Goal: Information Seeking & Learning: Learn about a topic

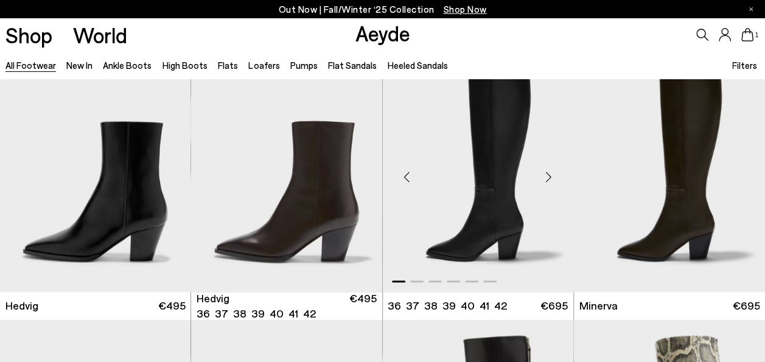
scroll to position [829, 0]
click at [124, 65] on link "Ankle Boots" at bounding box center [127, 65] width 49 height 11
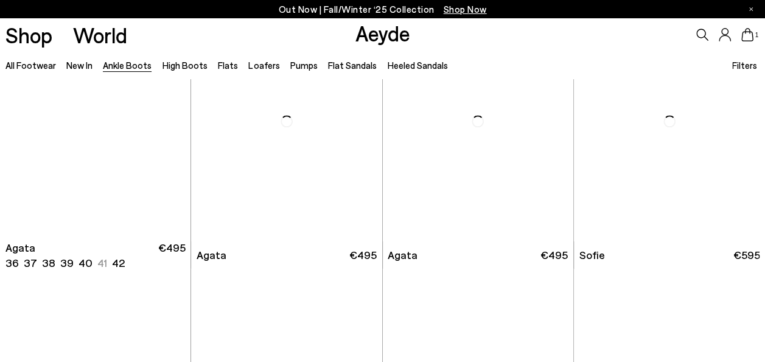
scroll to position [621, 0]
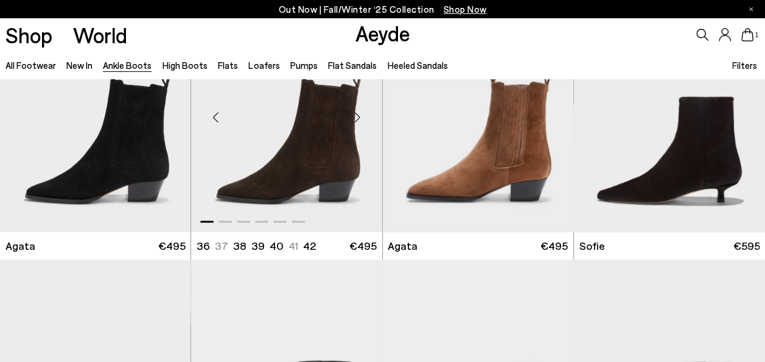
click at [358, 116] on div "Next slide" at bounding box center [358, 117] width 37 height 37
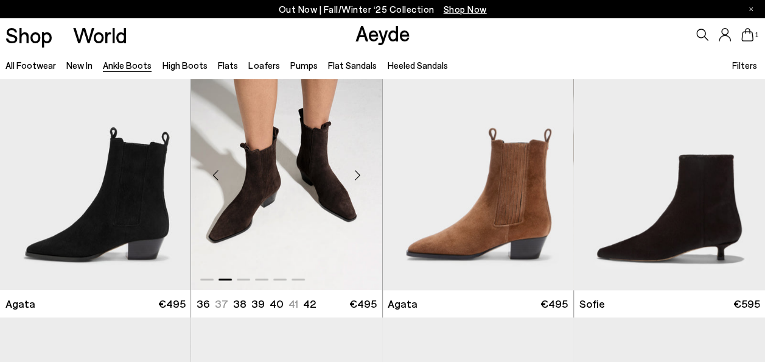
scroll to position [563, 0]
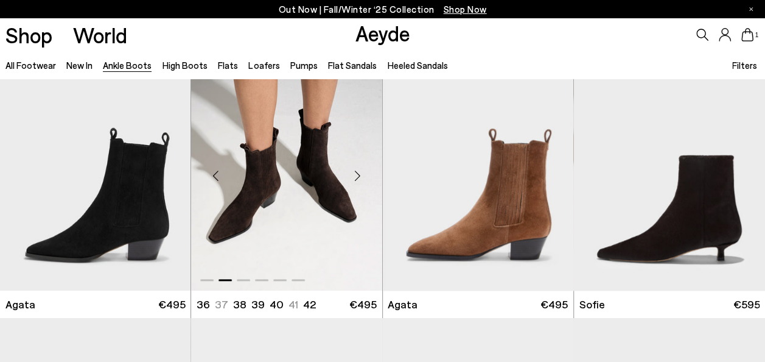
click at [359, 176] on div "Next slide" at bounding box center [358, 175] width 37 height 37
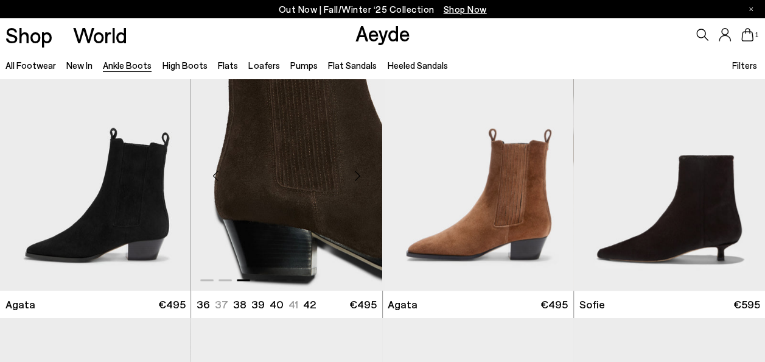
click at [359, 176] on div "Next slide" at bounding box center [358, 175] width 37 height 37
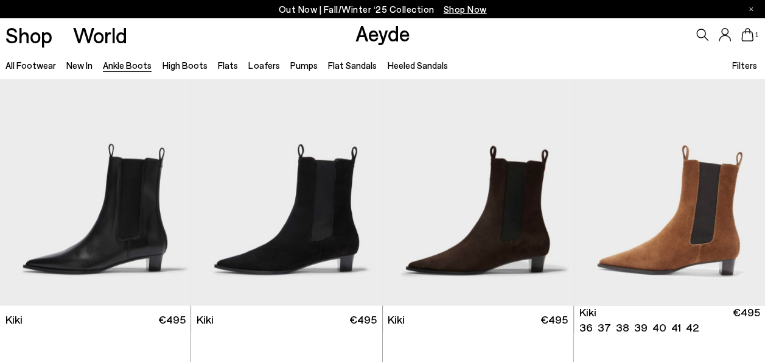
scroll to position [1350, 0]
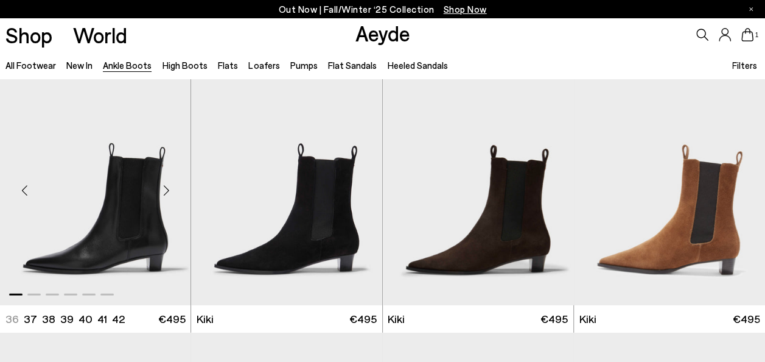
click at [168, 190] on div "Next slide" at bounding box center [166, 190] width 37 height 37
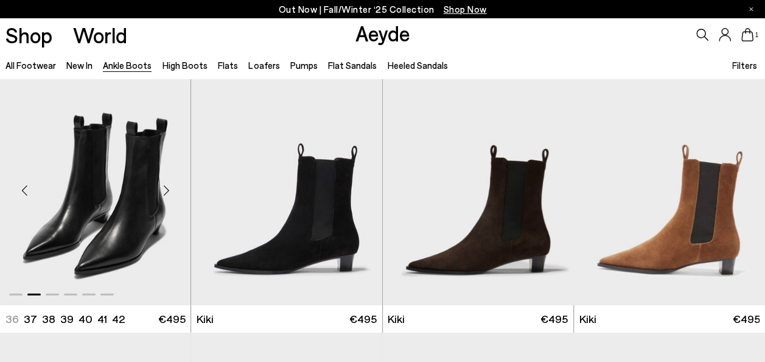
click at [168, 190] on div "Next slide" at bounding box center [166, 190] width 37 height 37
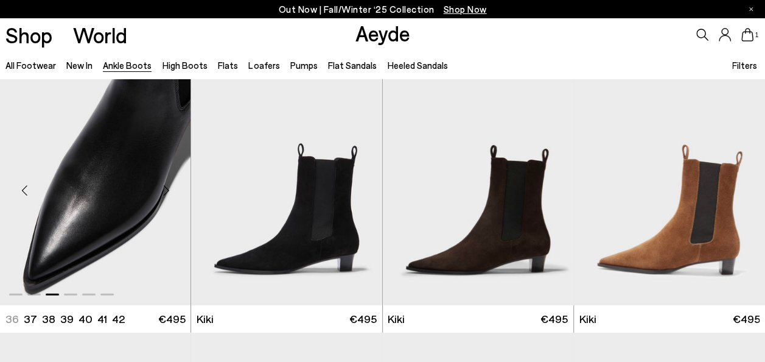
click at [168, 190] on div "Next slide" at bounding box center [166, 190] width 37 height 37
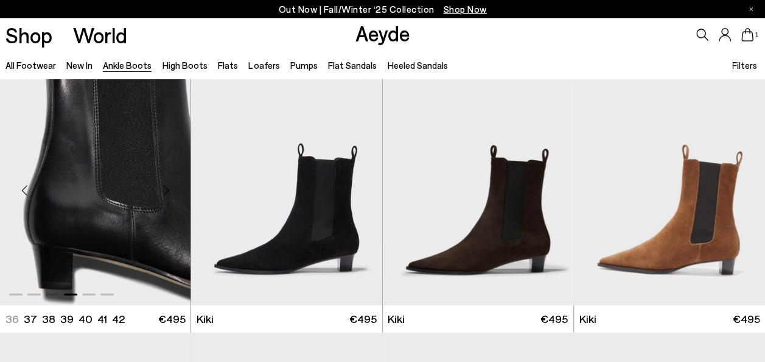
click at [168, 190] on div "Next slide" at bounding box center [166, 190] width 37 height 37
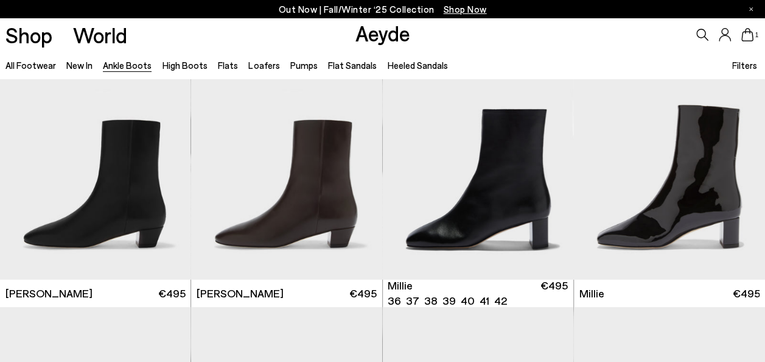
scroll to position [1911, 0]
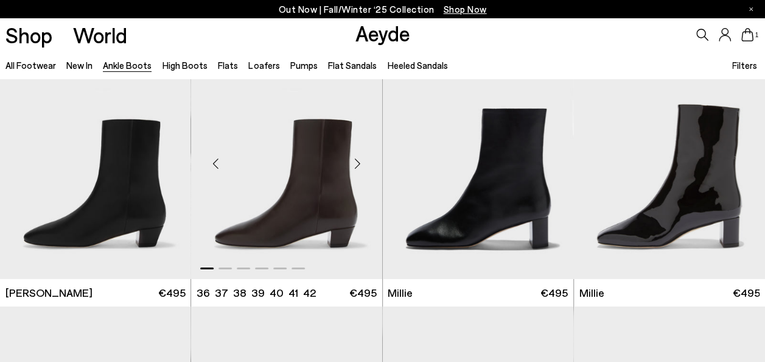
click at [362, 166] on div "Next slide" at bounding box center [358, 164] width 37 height 37
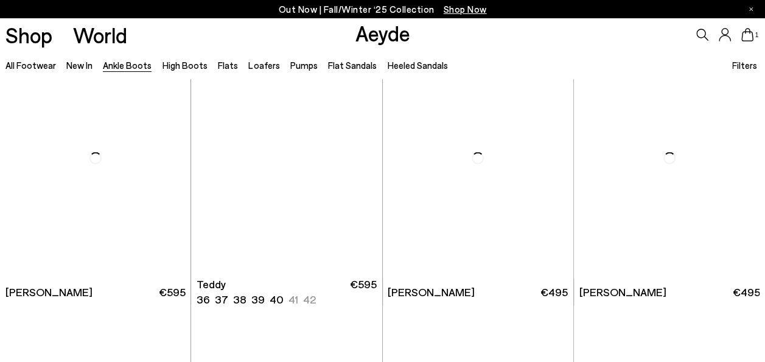
scroll to position [3521, 0]
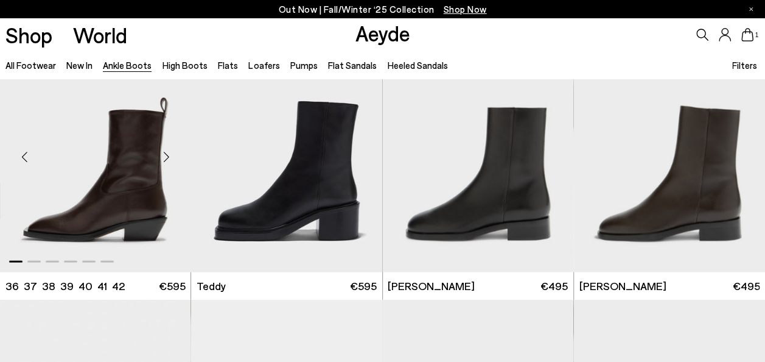
click at [165, 156] on div "Next slide" at bounding box center [166, 157] width 37 height 37
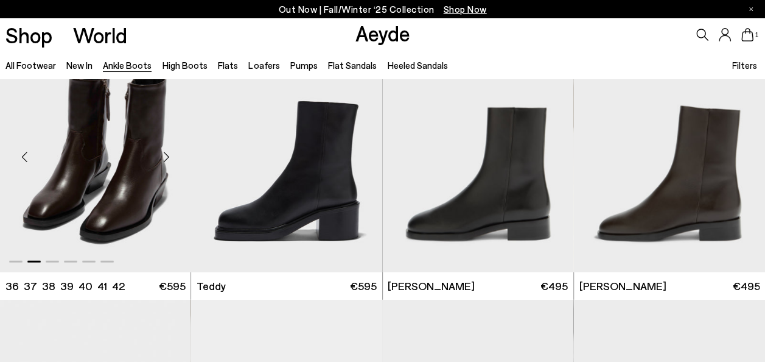
click at [165, 156] on div "Next slide" at bounding box center [166, 157] width 37 height 37
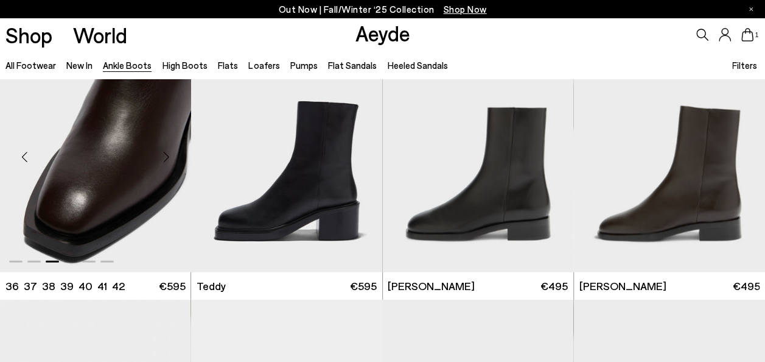
click at [165, 156] on div "Next slide" at bounding box center [166, 157] width 37 height 37
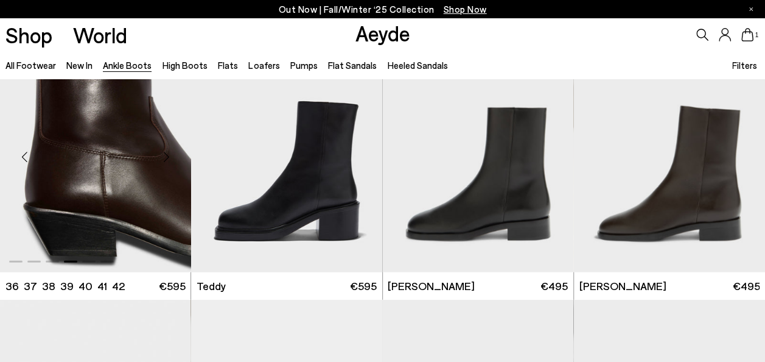
click at [165, 156] on div "Next slide" at bounding box center [166, 157] width 37 height 37
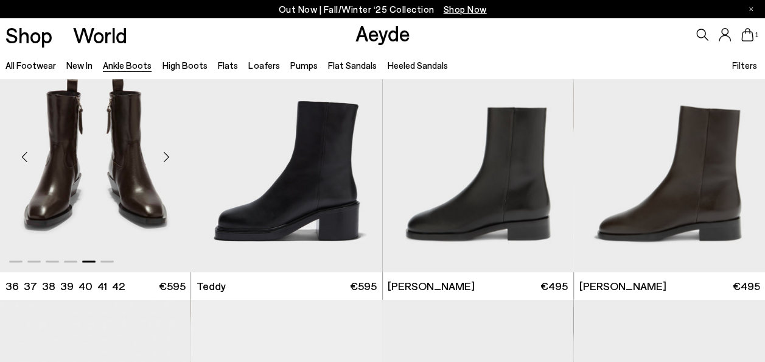
click at [165, 156] on div "Next slide" at bounding box center [166, 157] width 37 height 37
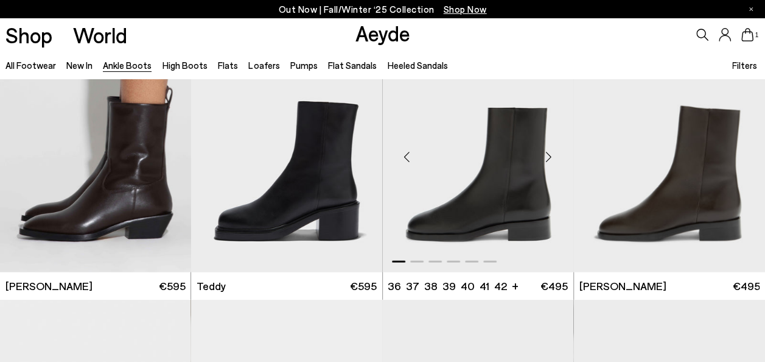
scroll to position [3748, 0]
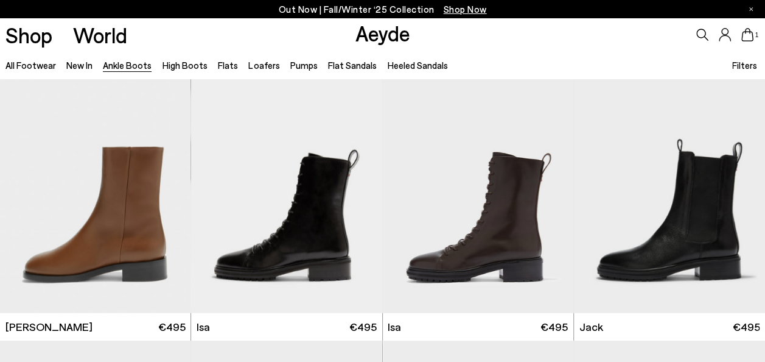
scroll to position [4072, 0]
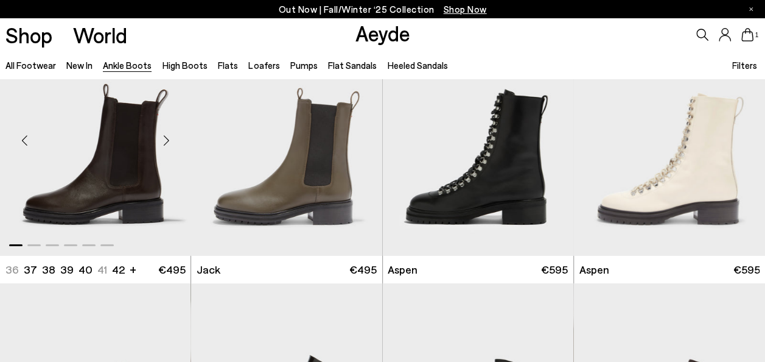
click at [169, 138] on div "Next slide" at bounding box center [166, 140] width 37 height 37
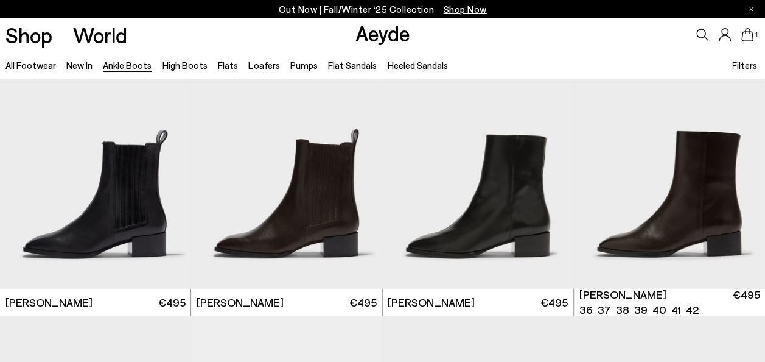
scroll to position [4606, 0]
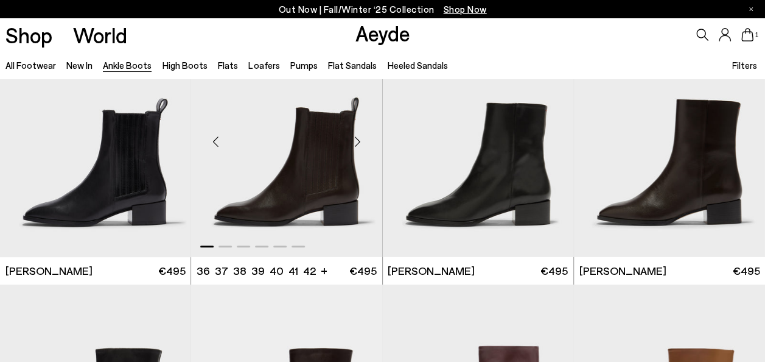
click at [357, 140] on div "Next slide" at bounding box center [358, 142] width 37 height 37
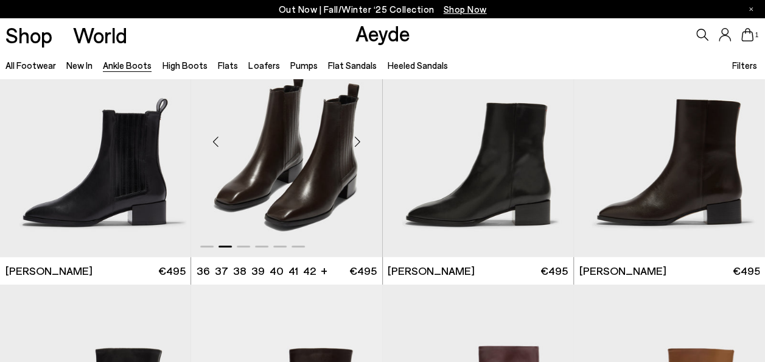
click at [357, 140] on div "Next slide" at bounding box center [358, 142] width 37 height 37
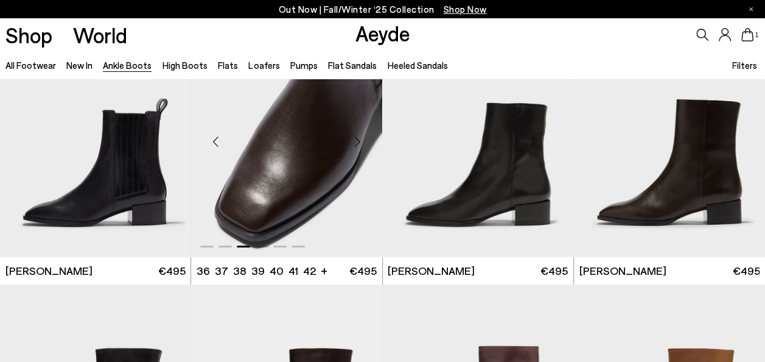
click at [357, 140] on div "Next slide" at bounding box center [358, 142] width 37 height 37
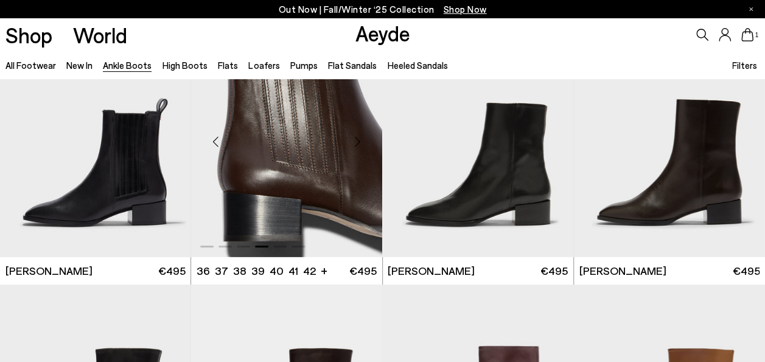
click at [356, 139] on div "Next slide" at bounding box center [358, 142] width 37 height 37
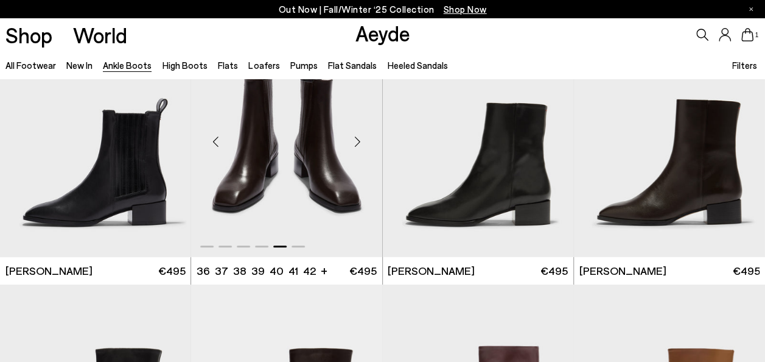
click at [356, 139] on div "Next slide" at bounding box center [358, 142] width 37 height 37
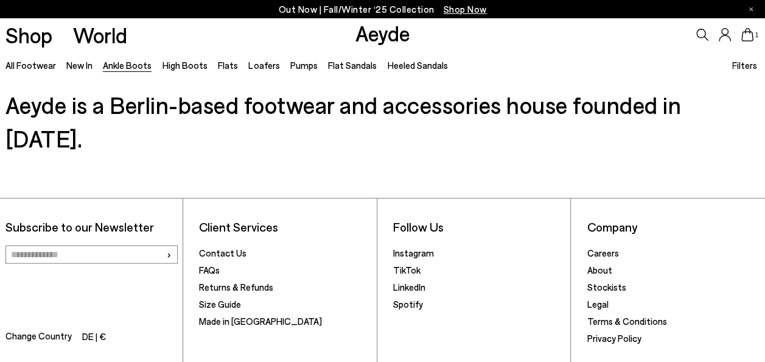
scroll to position [5964, 0]
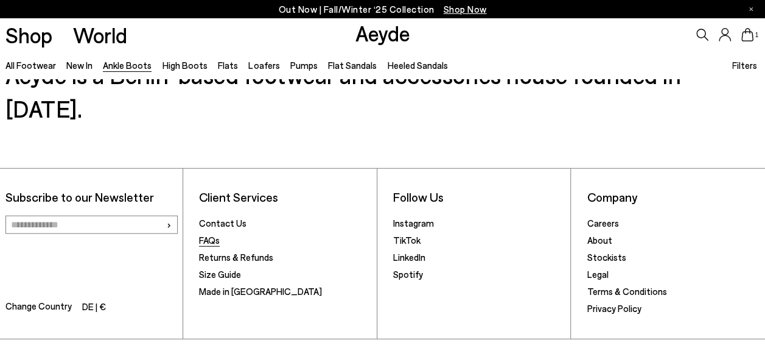
click at [216, 234] on link "FAQs" at bounding box center [209, 239] width 21 height 11
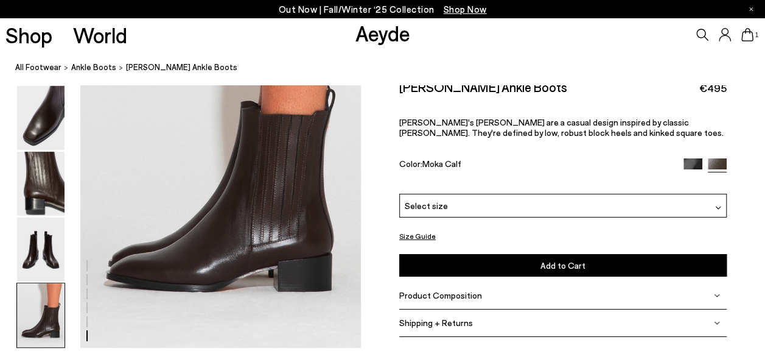
scroll to position [1980, 0]
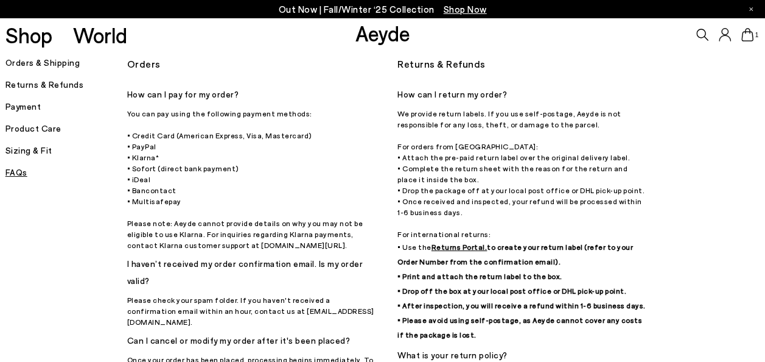
drag, startPoint x: 142, startPoint y: 158, endPoint x: 164, endPoint y: 156, distance: 21.4
click at [164, 156] on p "You can pay using the following payment methods: • Credit Card (American Expres…" at bounding box center [252, 179] width 251 height 142
click at [260, 255] on h5 "I haven’t received my order confirmation email. Is my order valid?" at bounding box center [252, 272] width 251 height 34
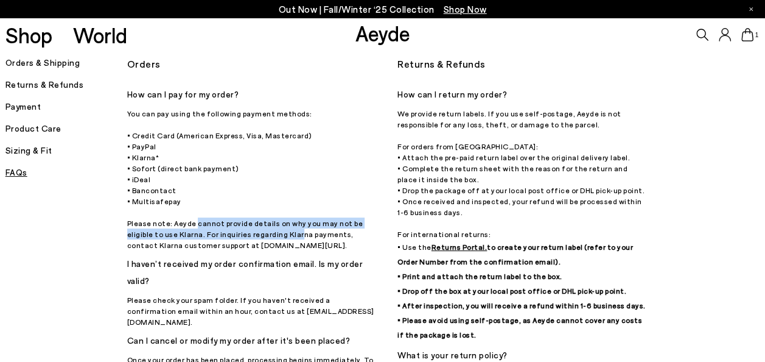
drag, startPoint x: 189, startPoint y: 222, endPoint x: 270, endPoint y: 236, distance: 82.2
click at [270, 236] on p "You can pay using the following payment methods: • Credit Card (American Expres…" at bounding box center [252, 179] width 251 height 142
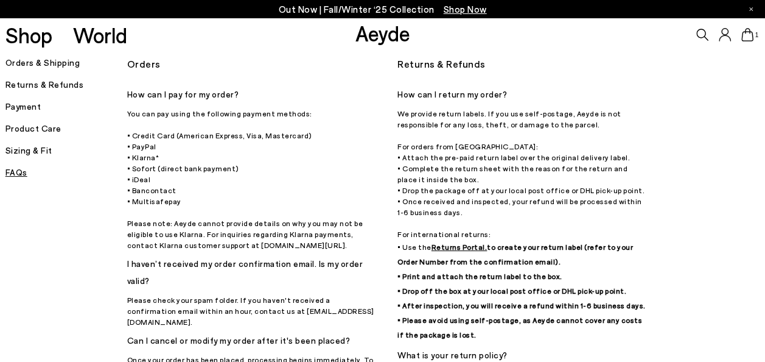
drag, startPoint x: 270, startPoint y: 236, endPoint x: 277, endPoint y: 240, distance: 7.9
click at [277, 240] on p "You can pay using the following payment methods: • Credit Card (American Expres…" at bounding box center [252, 179] width 251 height 142
